Goal: Task Accomplishment & Management: Complete application form

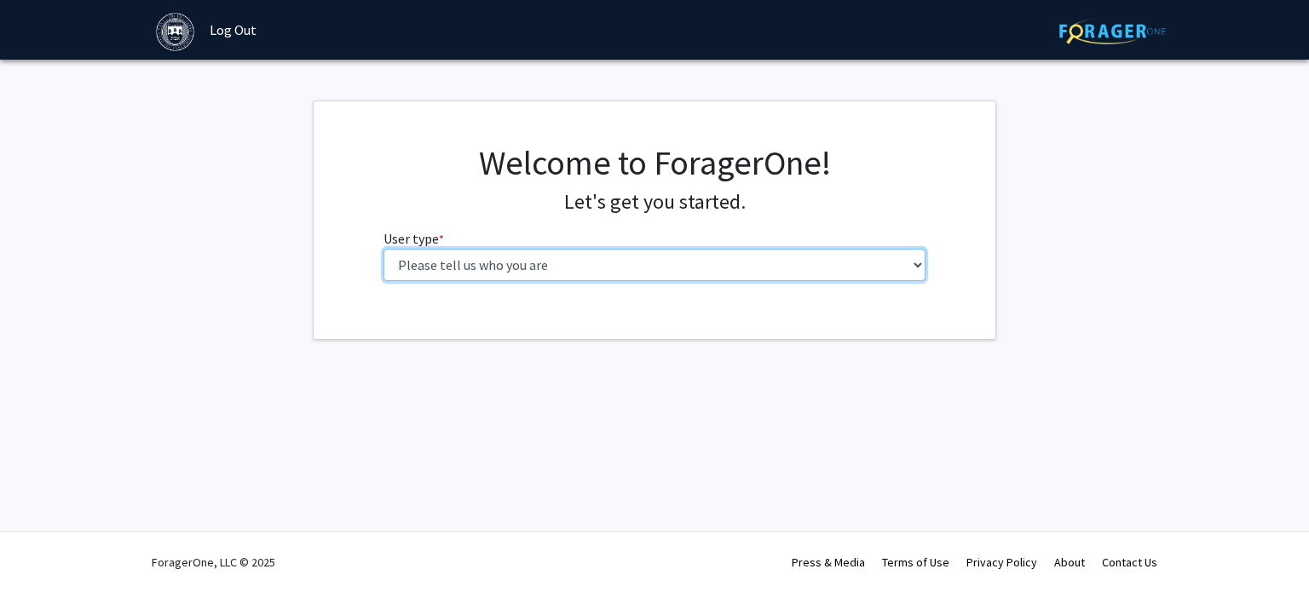
click at [678, 258] on select "Please tell us who you are Undergraduate Student Master's Student Doctoral Cand…" at bounding box center [654, 265] width 543 height 32
select select "1: undergrad"
click at [383, 249] on select "Please tell us who you are Undergraduate Student Master's Student Doctoral Cand…" at bounding box center [654, 265] width 543 height 32
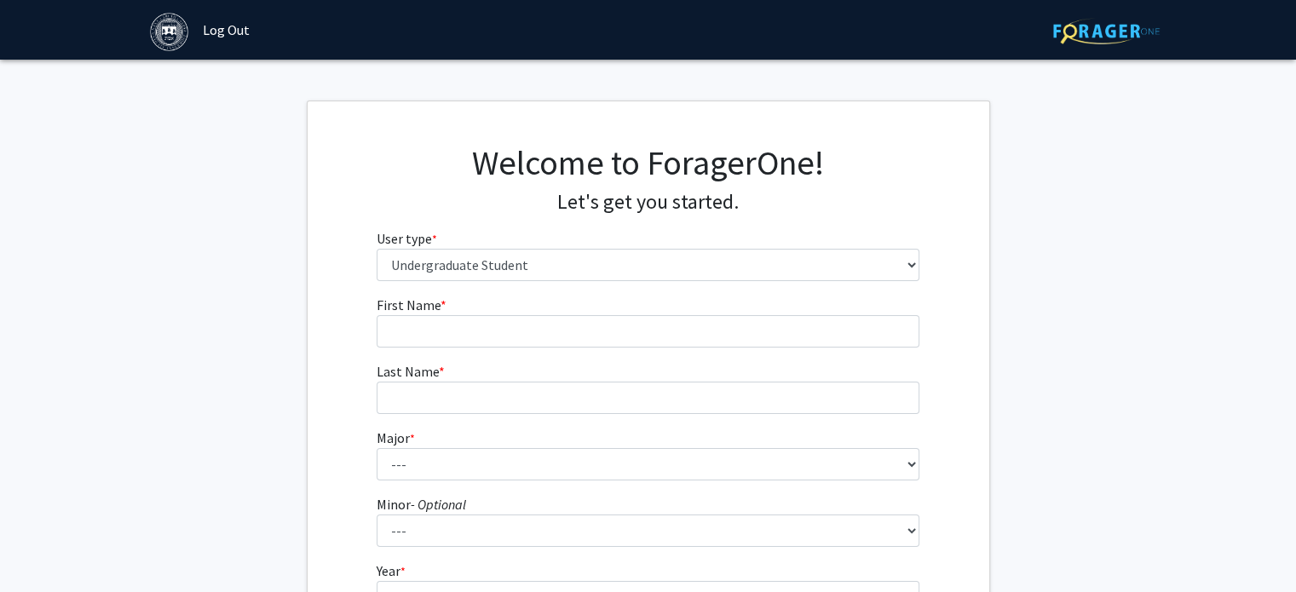
click at [479, 357] on form "First Name * required Last Name * required Major * required --- African and Afr…" at bounding box center [648, 503] width 543 height 416
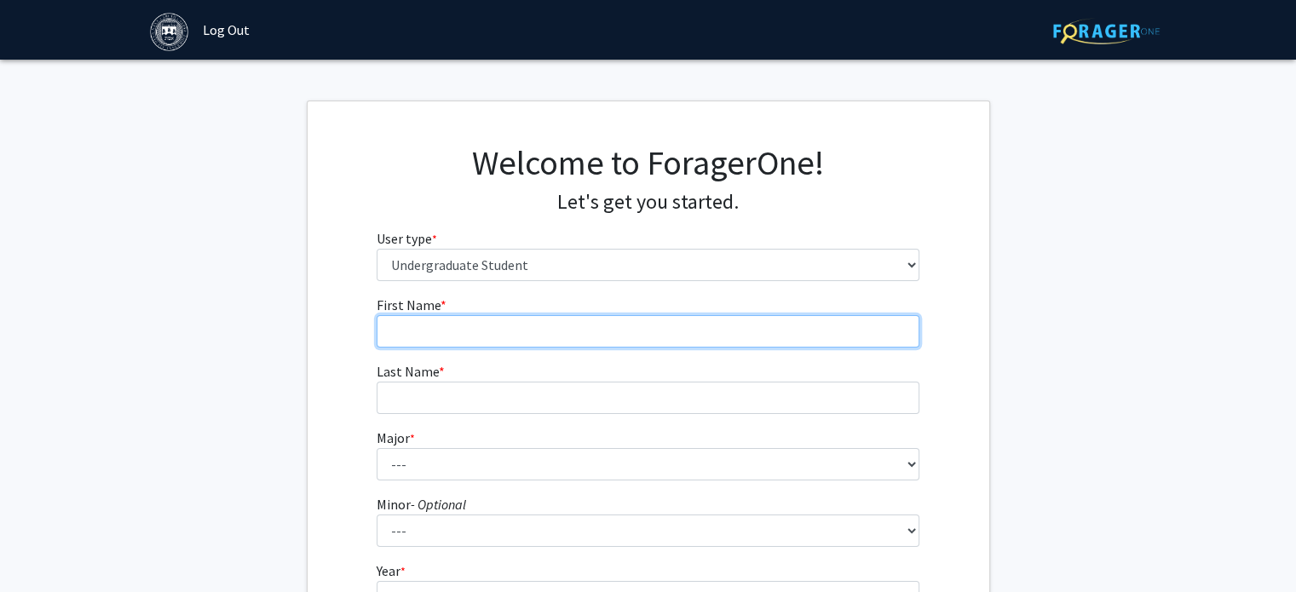
click at [443, 333] on input "First Name * required" at bounding box center [648, 331] width 543 height 32
type input "[PERSON_NAME]"
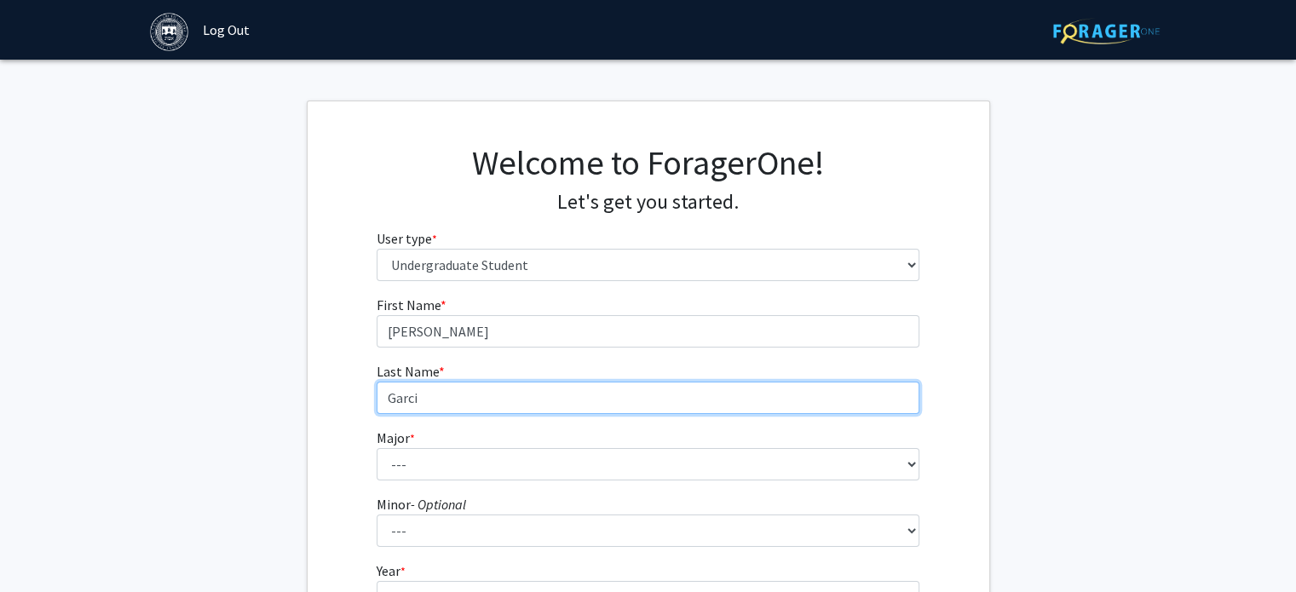
type input "[PERSON_NAME]"
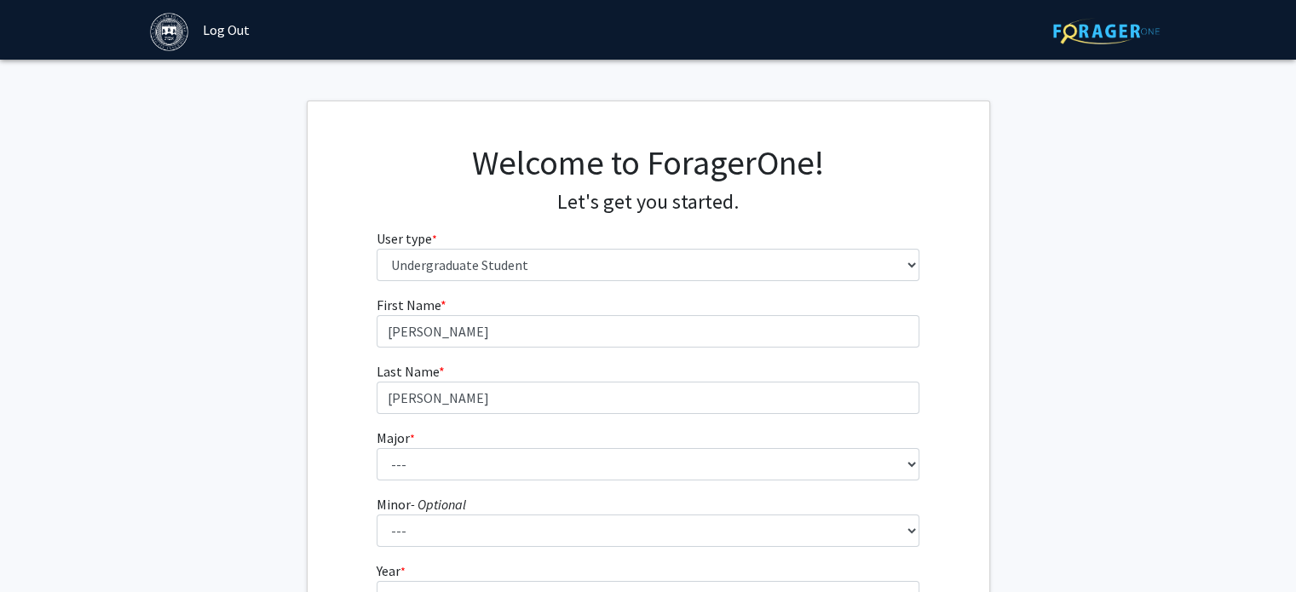
click at [403, 480] on form "First Name * required [PERSON_NAME] Last Name * required [PERSON_NAME] Major * …" at bounding box center [648, 503] width 543 height 416
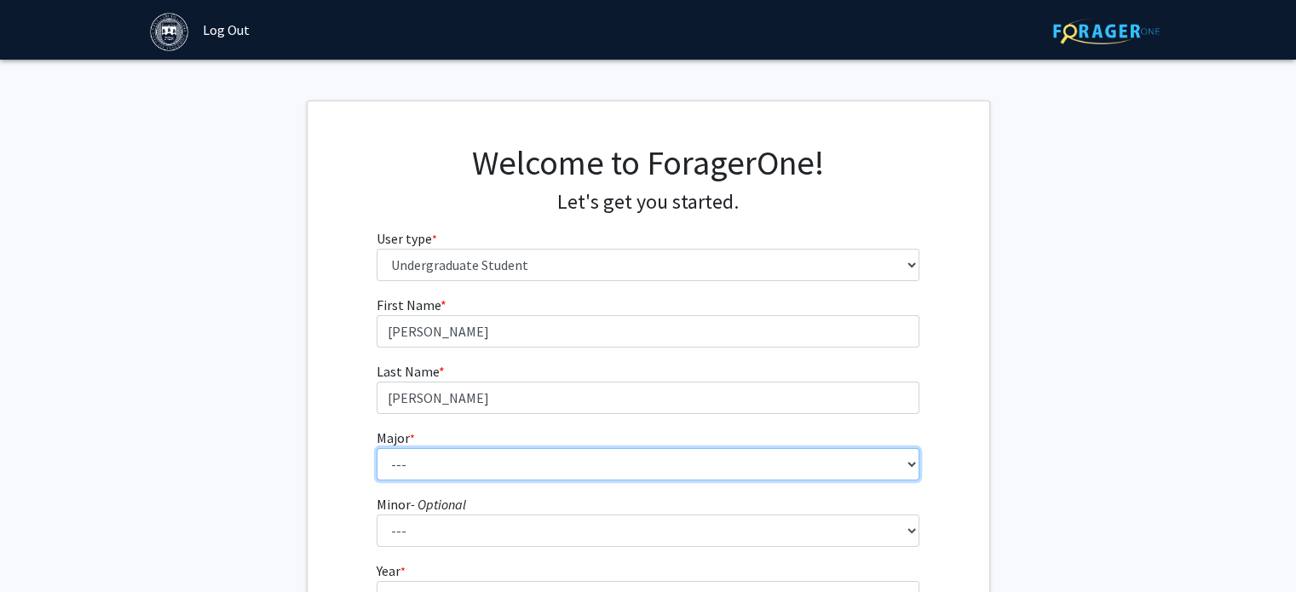
click at [393, 463] on select "--- African and African American Studies American Studies Anthropology Applied …" at bounding box center [648, 464] width 543 height 32
select select "8: 574"
click at [377, 448] on select "--- African and African American Studies American Studies Anthropology Applied …" at bounding box center [648, 464] width 543 height 32
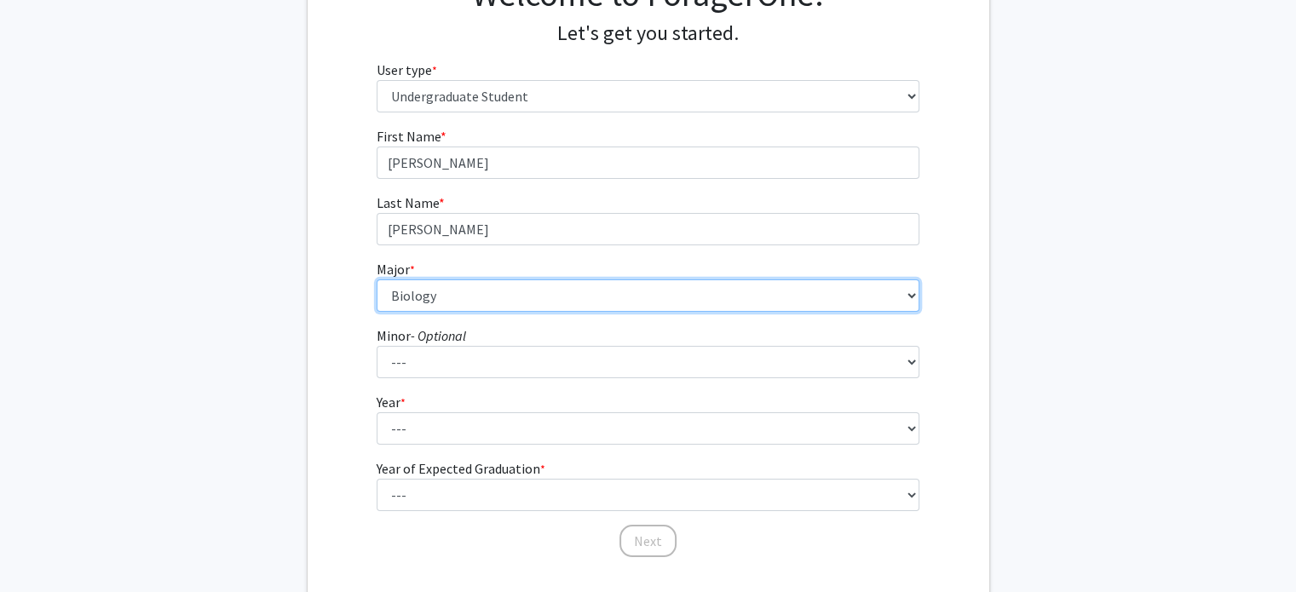
scroll to position [187, 0]
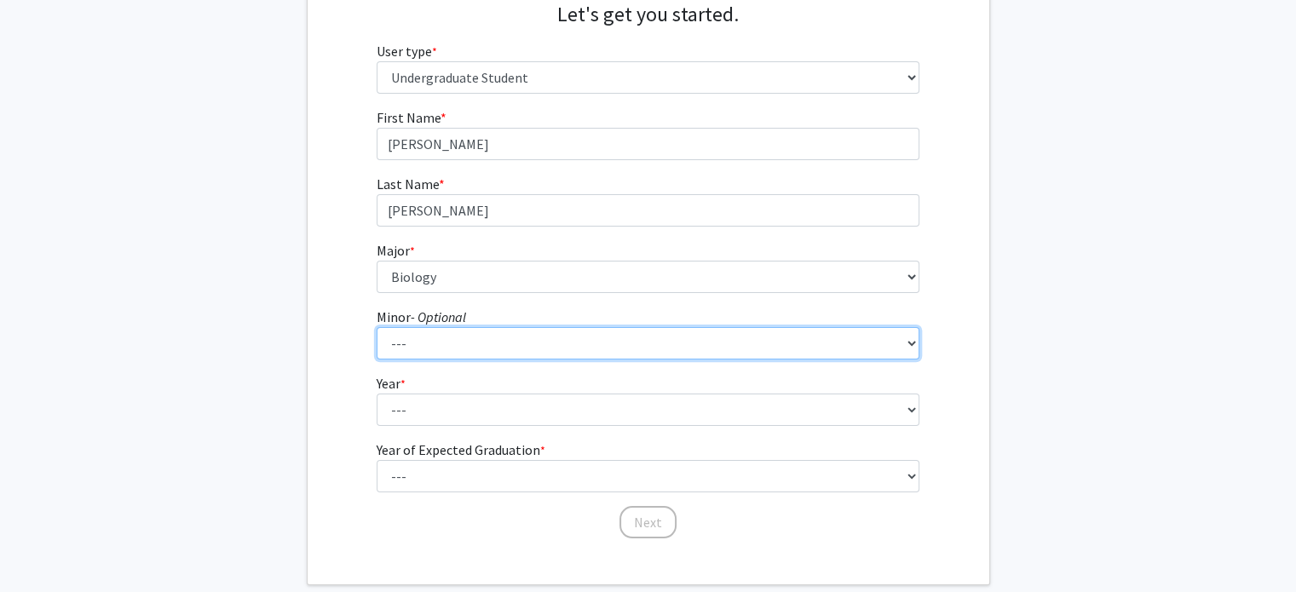
click at [434, 340] on select "--- African and African American Studies Anthropology Arabic Language, Literatu…" at bounding box center [648, 343] width 543 height 32
select select "7: 359"
click at [377, 327] on select "--- African and African American Studies Anthropology Arabic Language, Literatu…" at bounding box center [648, 343] width 543 height 32
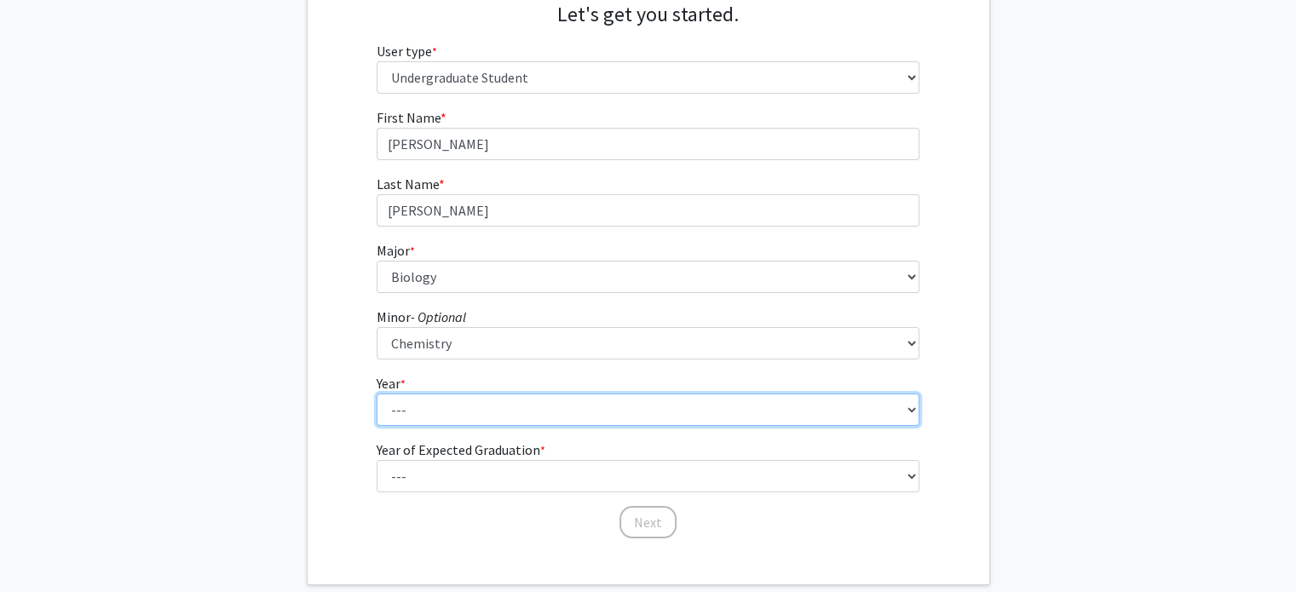
click at [521, 422] on select "--- First-year Sophomore Junior Senior Postbaccalaureate Certificate" at bounding box center [648, 410] width 543 height 32
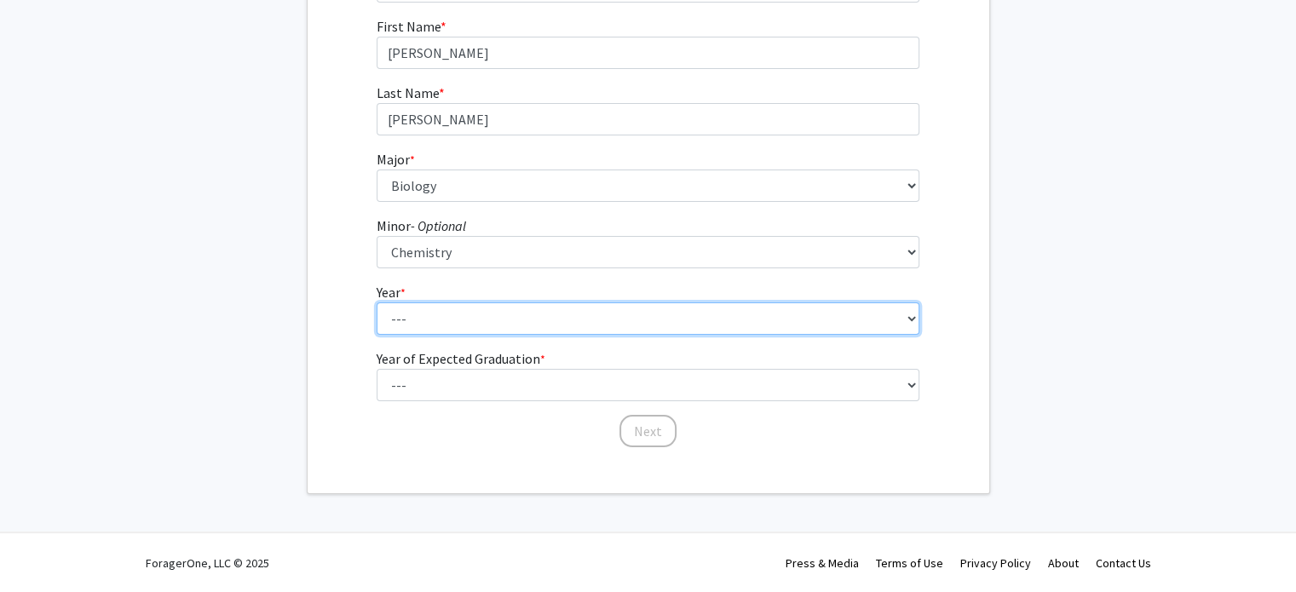
click at [425, 325] on select "--- First-year Sophomore Junior Senior Postbaccalaureate Certificate" at bounding box center [648, 318] width 543 height 32
select select "4: senior"
click at [377, 302] on select "--- First-year Sophomore Junior Senior Postbaccalaureate Certificate" at bounding box center [648, 318] width 543 height 32
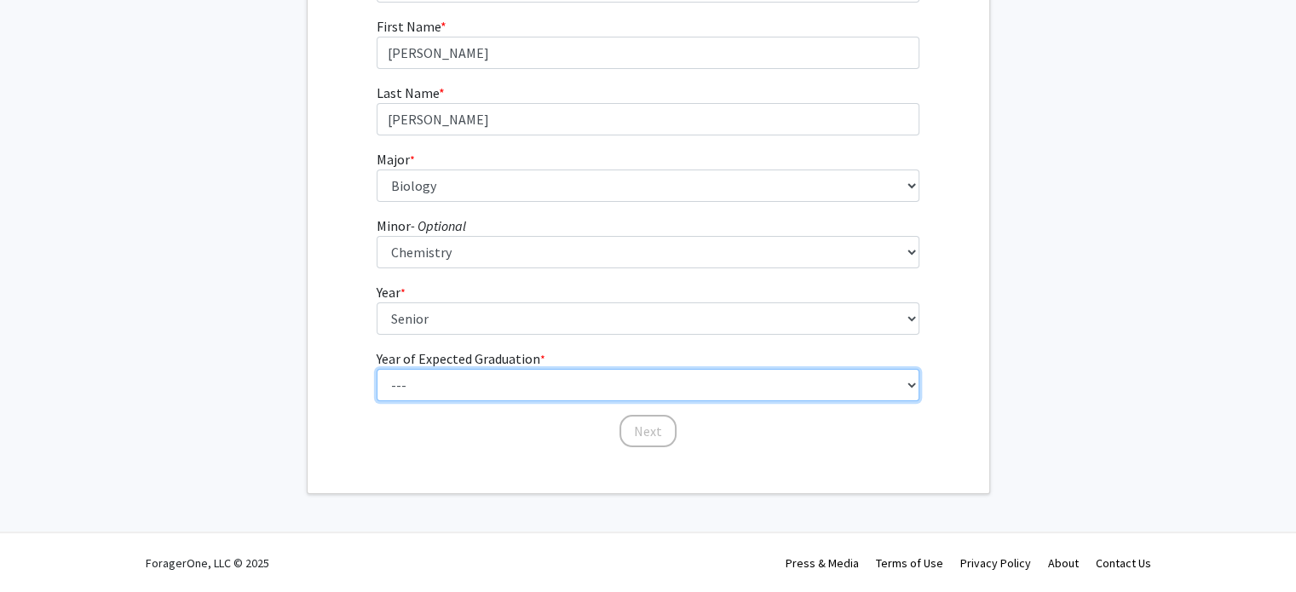
click at [429, 388] on select "--- 2025 2026 2027 2028 2029 2030 2031 2032 2033 2034" at bounding box center [648, 385] width 543 height 32
select select "2: 2026"
click at [377, 369] on select "--- 2025 2026 2027 2028 2029 2030 2031 2032 2033 2034" at bounding box center [648, 385] width 543 height 32
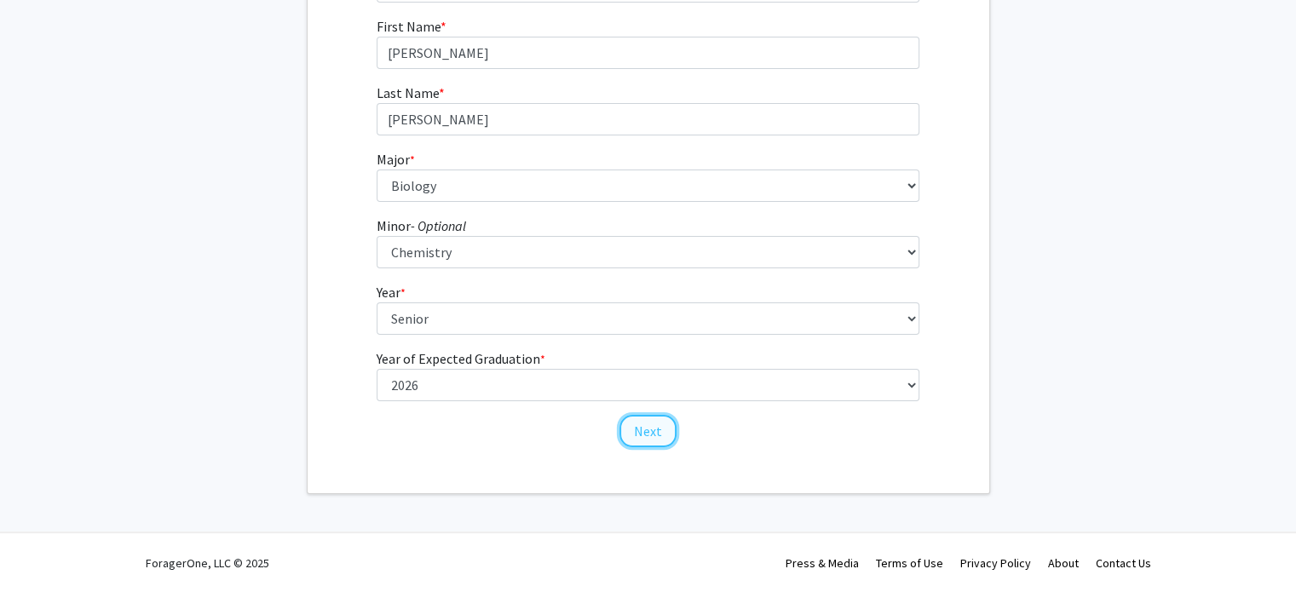
click at [654, 435] on button "Next" at bounding box center [647, 431] width 57 height 32
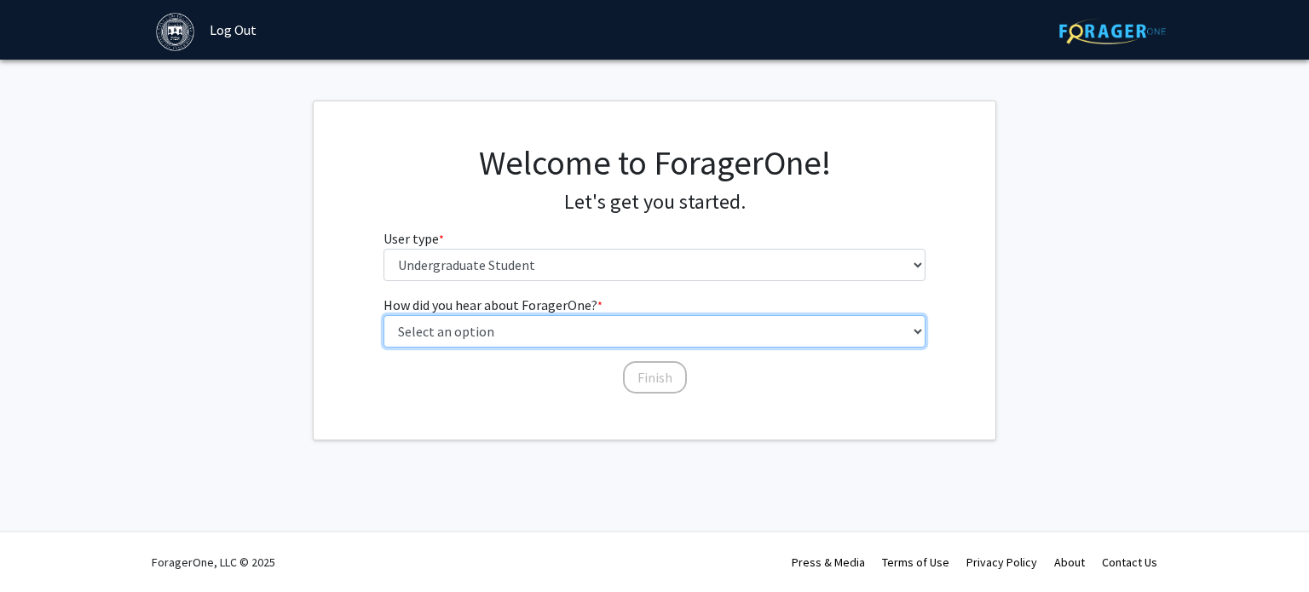
click at [469, 329] on select "Select an option Peer/student recommendation Faculty/staff recommendation Unive…" at bounding box center [654, 331] width 543 height 32
select select "3: university_website"
click at [383, 315] on select "Select an option Peer/student recommendation Faculty/staff recommendation Unive…" at bounding box center [654, 331] width 543 height 32
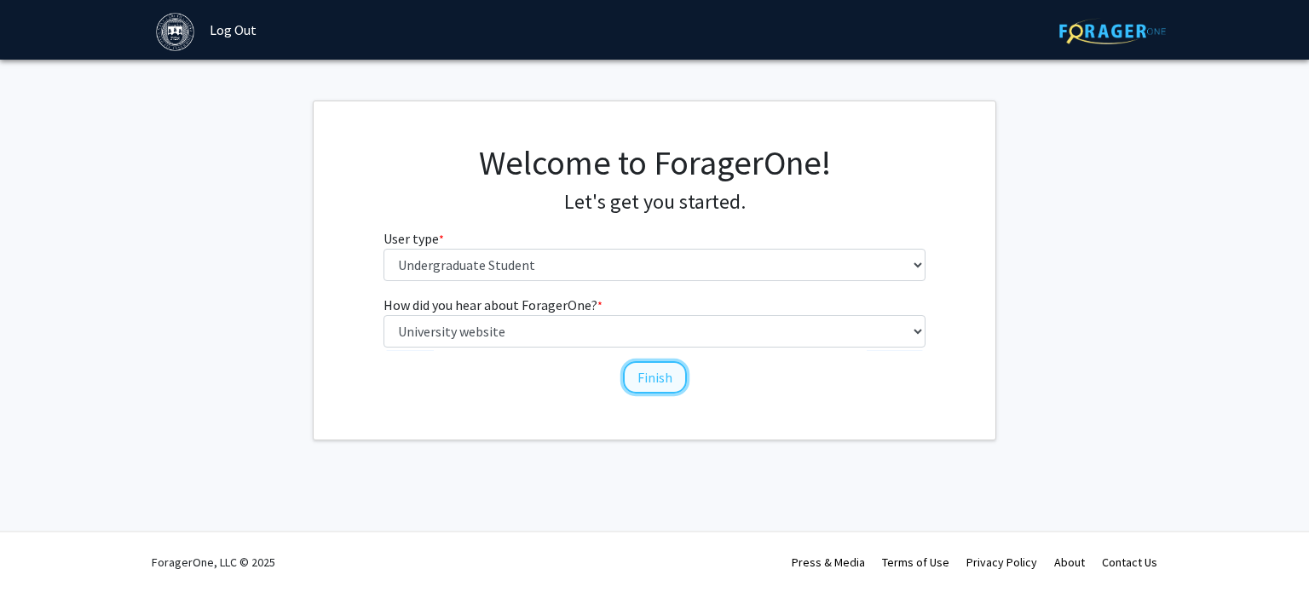
click at [647, 385] on button "Finish" at bounding box center [655, 377] width 64 height 32
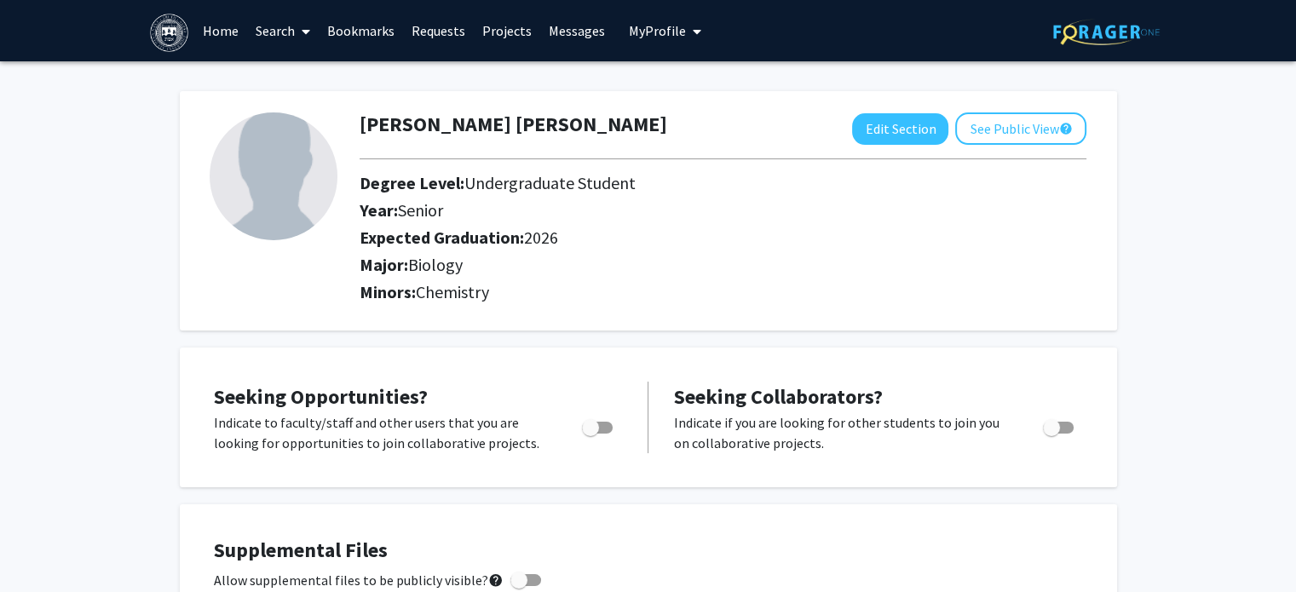
click at [269, 37] on link "Search" at bounding box center [283, 31] width 72 height 60
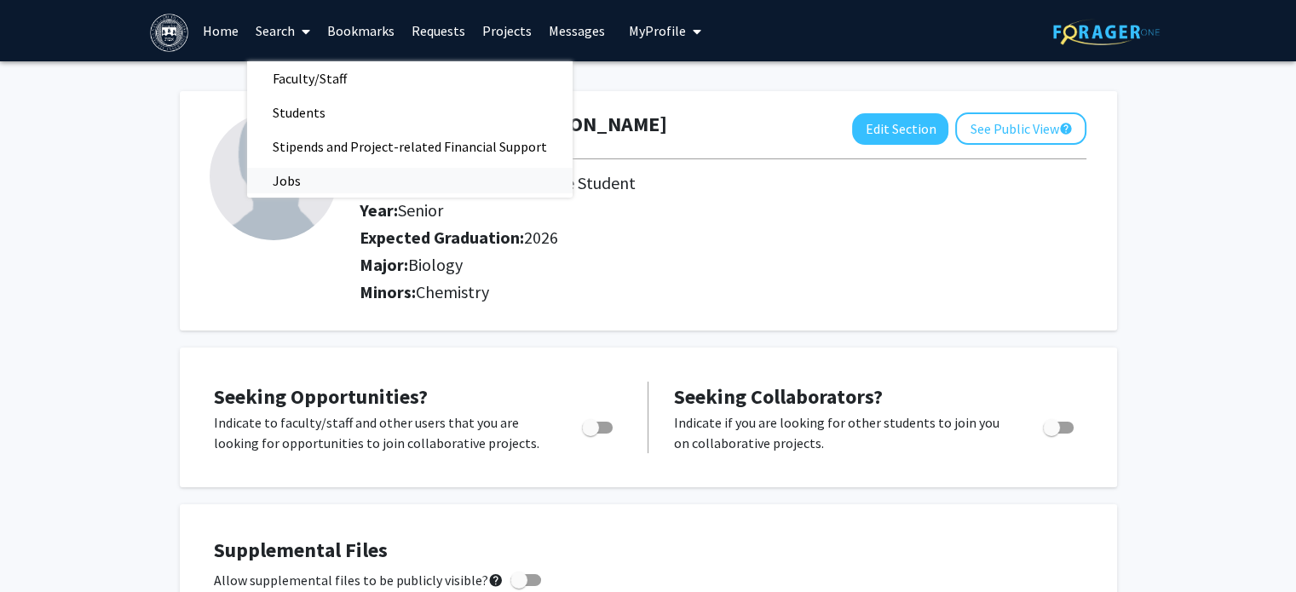
click at [279, 188] on span "Jobs" at bounding box center [286, 181] width 79 height 34
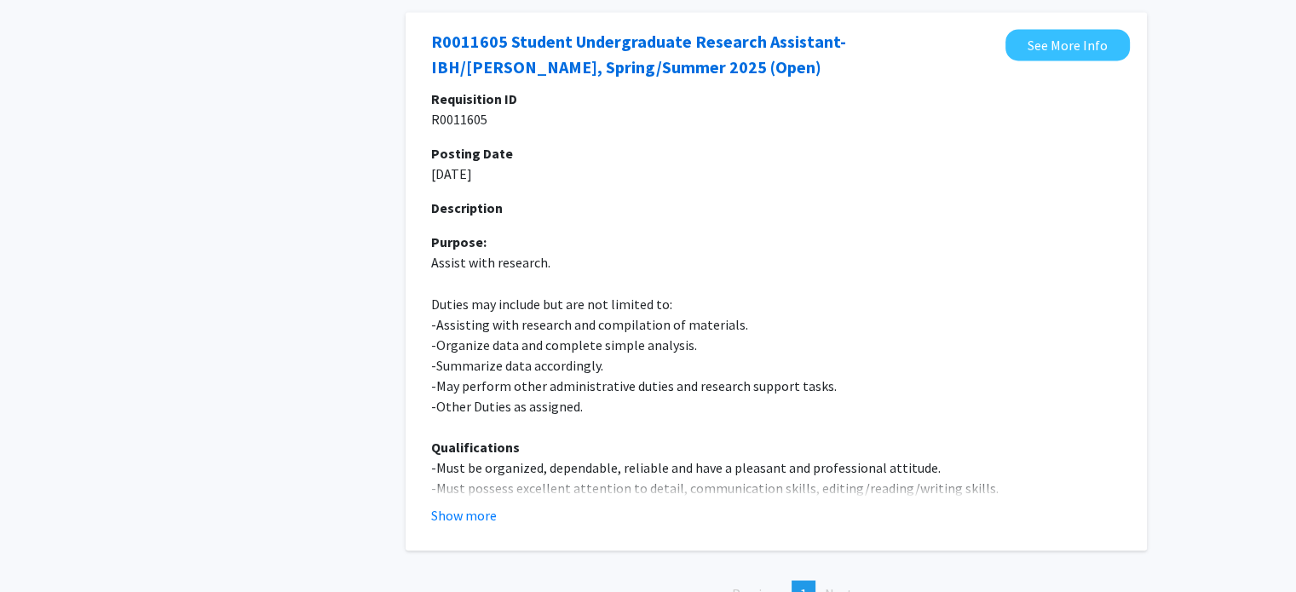
scroll to position [3015, 0]
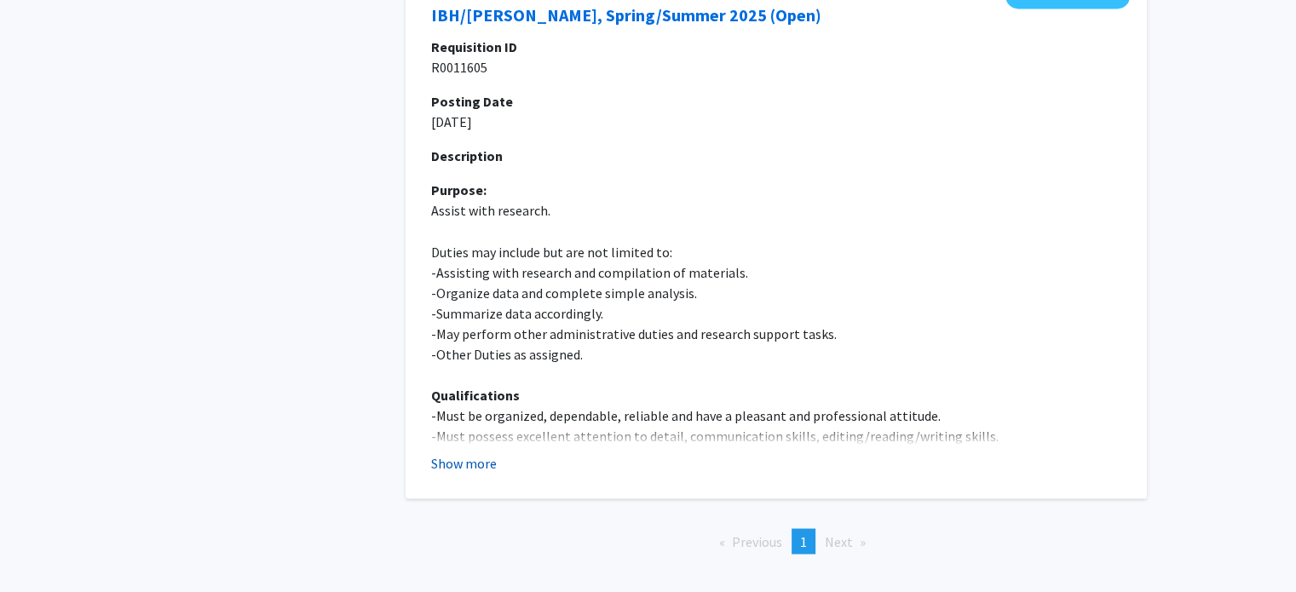
click at [456, 452] on button "Show more" at bounding box center [464, 462] width 66 height 20
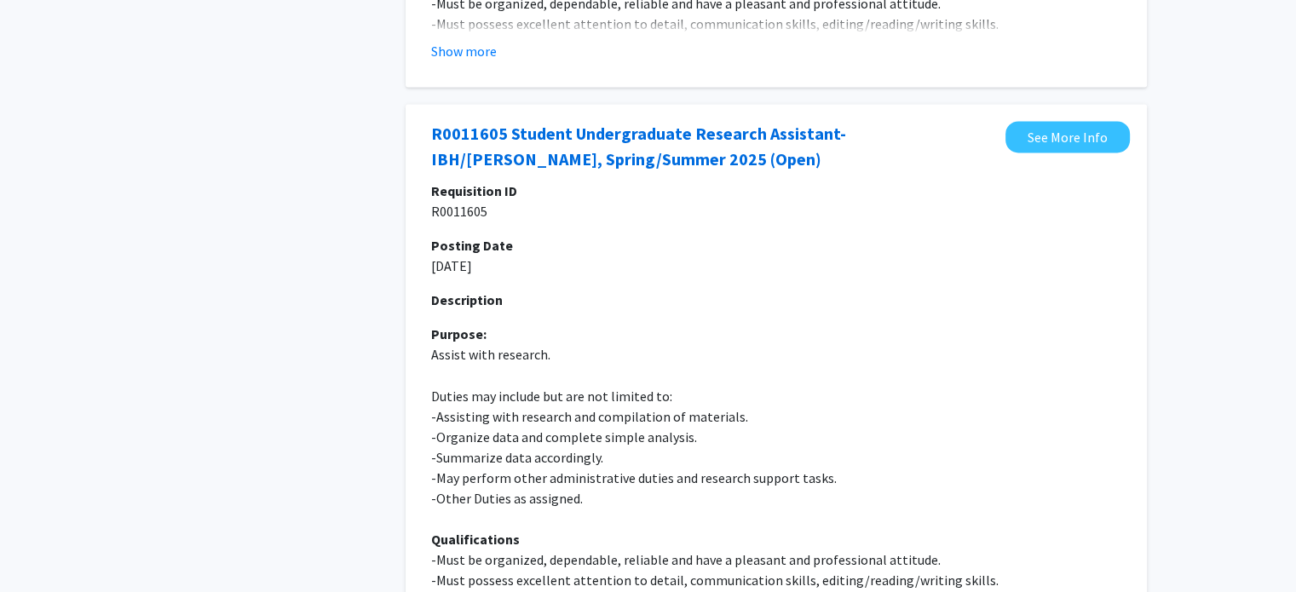
scroll to position [2870, 0]
